Goal: Task Accomplishment & Management: Use online tool/utility

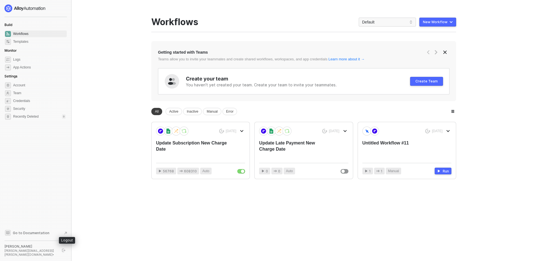
click at [65, 251] on icon "logout" at bounding box center [63, 249] width 3 height 3
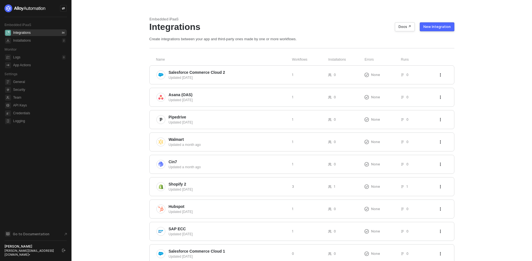
click at [430, 26] on div "New Integration" at bounding box center [436, 27] width 27 height 4
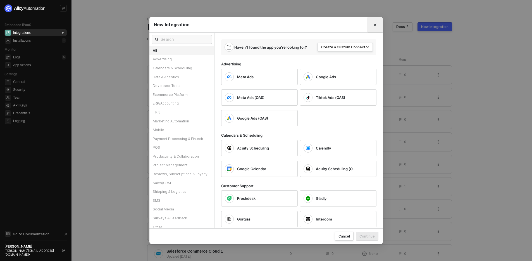
click at [376, 23] on icon "Close" at bounding box center [374, 24] width 3 height 3
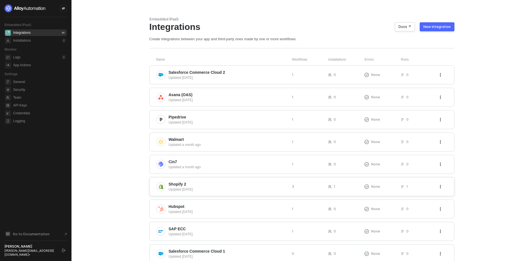
scroll to position [103, 0]
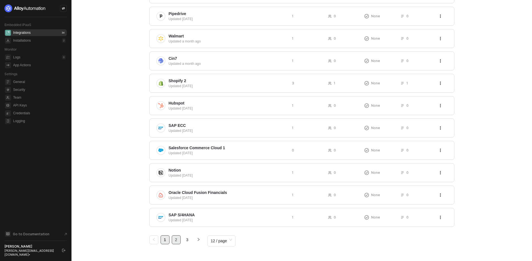
click at [178, 241] on link "2" at bounding box center [176, 239] width 8 height 8
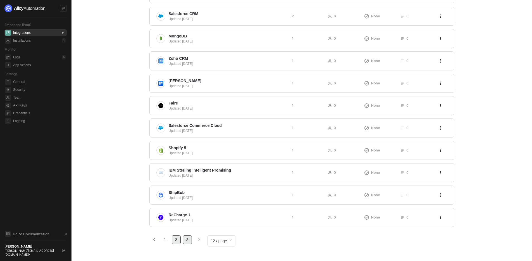
click at [187, 241] on link "3" at bounding box center [187, 239] width 8 height 8
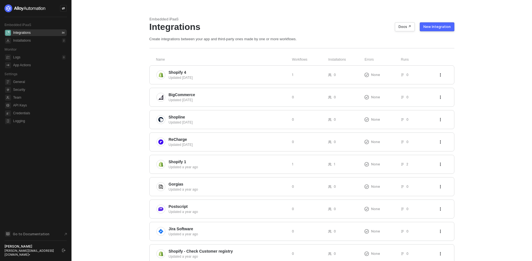
scroll to position [59, 0]
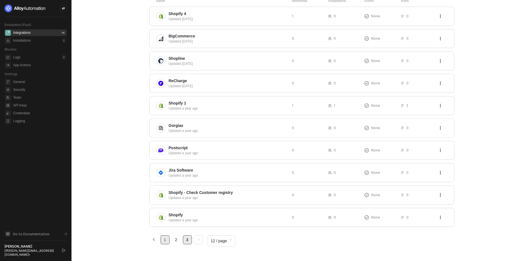
click at [165, 243] on link "1" at bounding box center [165, 239] width 8 height 8
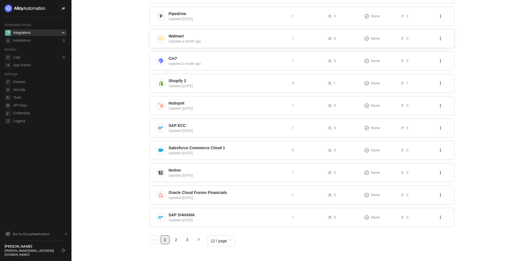
scroll to position [0, 0]
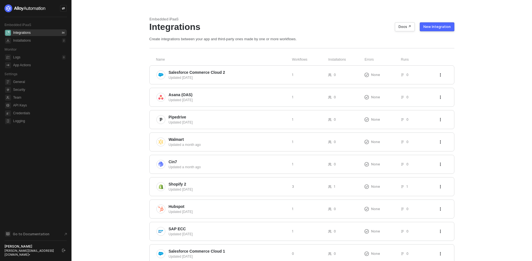
click at [443, 25] on div "New Integration" at bounding box center [436, 27] width 27 height 4
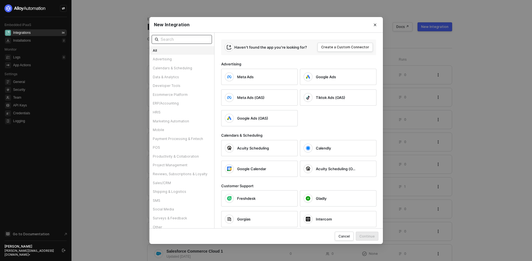
click at [195, 37] on input "text" at bounding box center [184, 39] width 48 height 6
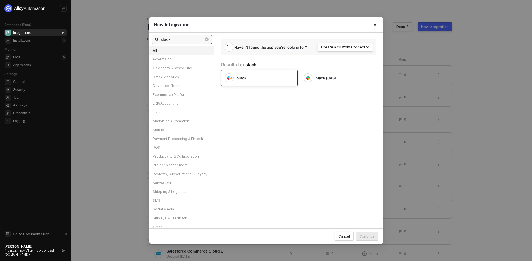
type input "slack"
click at [235, 80] on div "Slack" at bounding box center [255, 77] width 60 height 9
click at [364, 237] on div "Continue" at bounding box center [366, 236] width 15 height 5
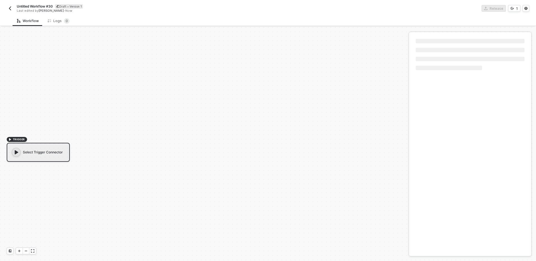
scroll to position [10, 0]
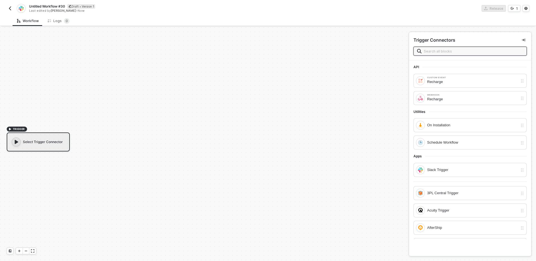
click at [35, 152] on div "TRIGGER Select Trigger Connector" at bounding box center [203, 139] width 406 height 244
click at [451, 50] on input "text" at bounding box center [473, 51] width 99 height 6
click at [448, 171] on div "Slack Trigger" at bounding box center [472, 170] width 91 height 6
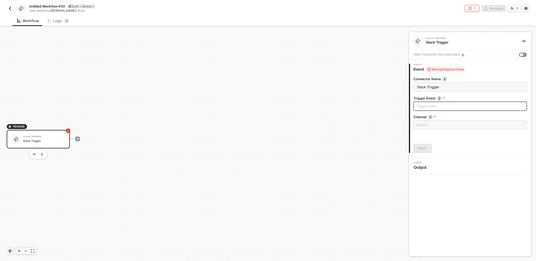
click at [417, 109] on input "search" at bounding box center [470, 106] width 107 height 8
click at [432, 117] on div "Message posted" at bounding box center [470, 117] width 104 height 6
type input "Trigger workflow when message posted"
click at [427, 124] on div "Search" at bounding box center [469, 124] width 113 height 9
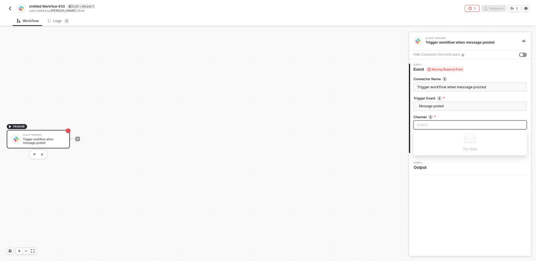
click at [453, 124] on input "search" at bounding box center [470, 125] width 107 height 8
click at [454, 67] on span "Missing Required Field" at bounding box center [444, 69] width 37 height 5
click at [428, 122] on div "Search" at bounding box center [469, 124] width 113 height 9
click at [520, 55] on div "button" at bounding box center [521, 54] width 3 height 3
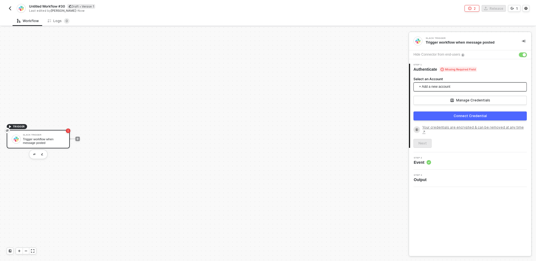
click at [435, 84] on span "+ Add a new account" at bounding box center [471, 86] width 104 height 9
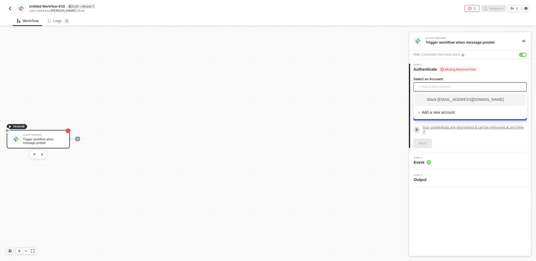
click at [437, 99] on span "Slack bhuvnesh@runalloy.com" at bounding box center [461, 99] width 86 height 6
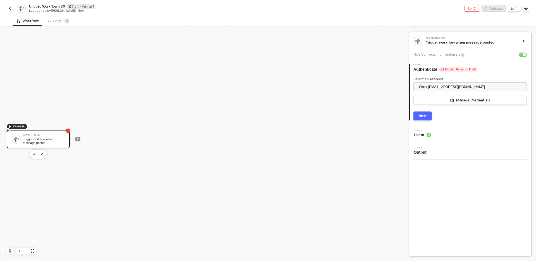
click at [422, 116] on div "Next" at bounding box center [422, 116] width 8 height 4
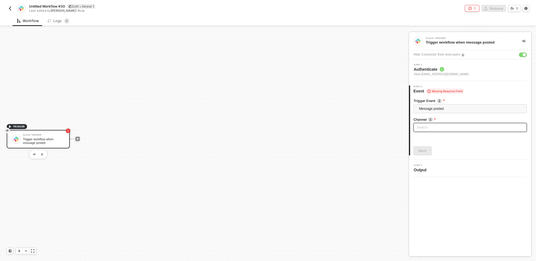
click at [434, 129] on div "Search" at bounding box center [469, 127] width 113 height 9
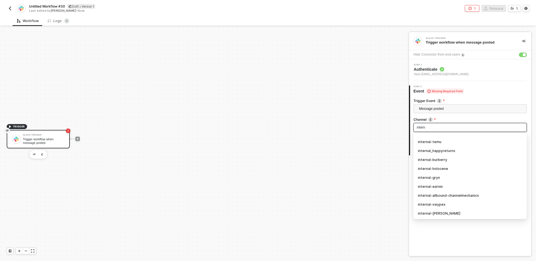
type input "interna"
click at [441, 148] on div "internal_happyreturns" at bounding box center [470, 151] width 104 height 6
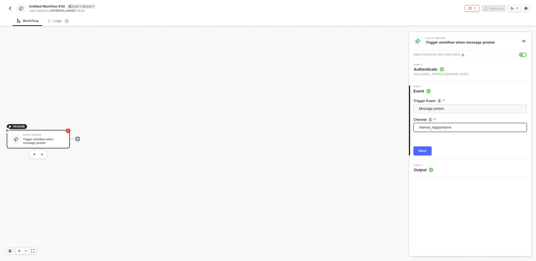
click at [425, 153] on button "Next" at bounding box center [422, 150] width 18 height 9
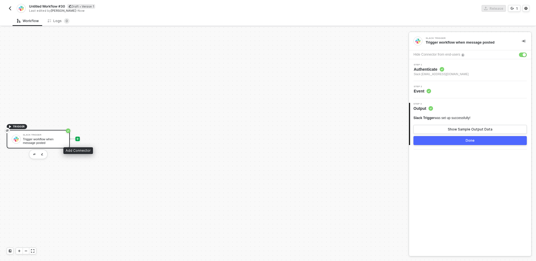
click at [77, 137] on icon "icon-play" at bounding box center [77, 138] width 3 height 3
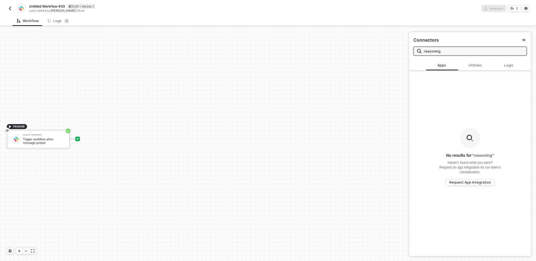
type input "reasoning"
click at [476, 71] on div "No results for “ reasoning ” Haven’t found what you want? Request an app integr…" at bounding box center [470, 156] width 122 height 172
click at [475, 65] on div "Utilities" at bounding box center [476, 65] width 25 height 4
click at [499, 65] on div "Logic" at bounding box center [510, 65] width 25 height 4
click at [10, 8] on img "button" at bounding box center [10, 8] width 4 height 4
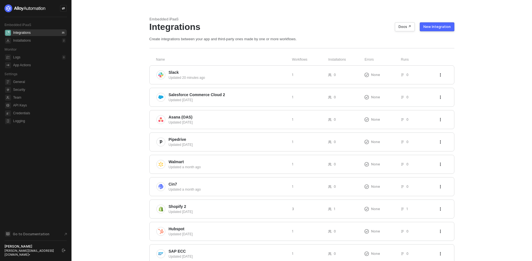
click at [60, 255] on div "Bhuvnesh Gupta bhuvnesh@runalloy.com •" at bounding box center [35, 250] width 63 height 12
click at [63, 249] on button "button" at bounding box center [63, 250] width 7 height 7
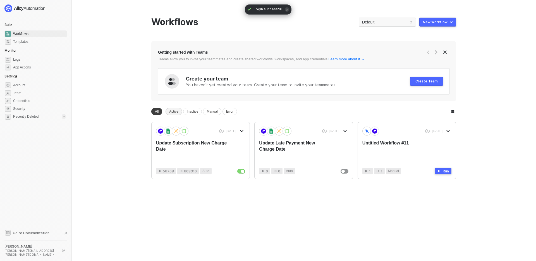
click at [174, 109] on div "Active" at bounding box center [173, 111] width 16 height 7
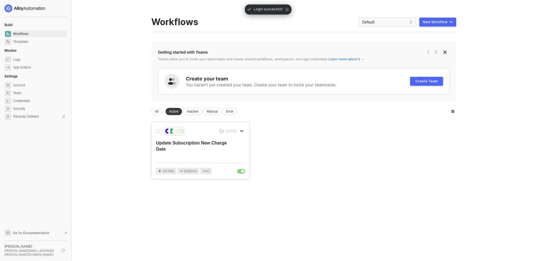
click at [207, 152] on div "Update Subscription New Charge Date" at bounding box center [191, 149] width 71 height 18
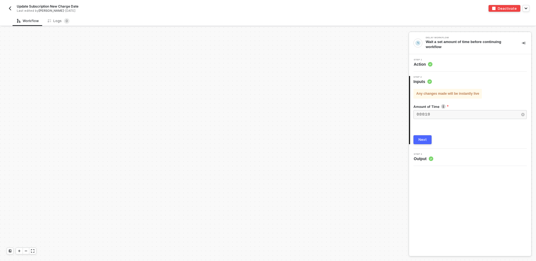
scroll to position [135, 0]
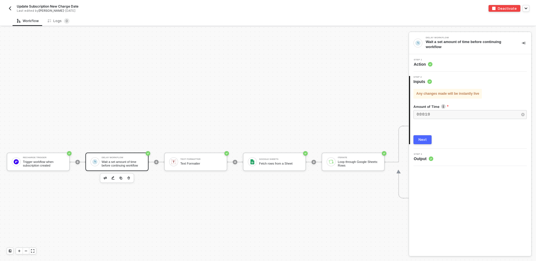
click at [12, 7] on img "button" at bounding box center [10, 8] width 4 height 4
